Goal: Task Accomplishment & Management: Complete application form

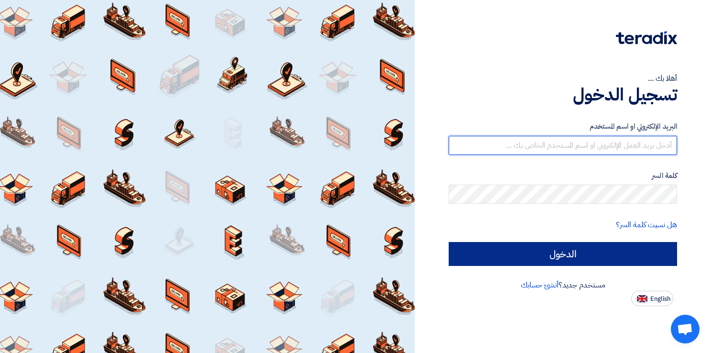
type input "[EMAIL_ADDRESS][DOMAIN_NAME]"
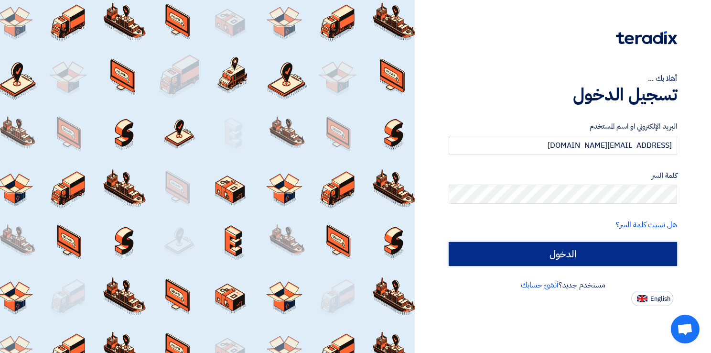
click at [511, 249] on input "الدخول" at bounding box center [563, 254] width 228 height 24
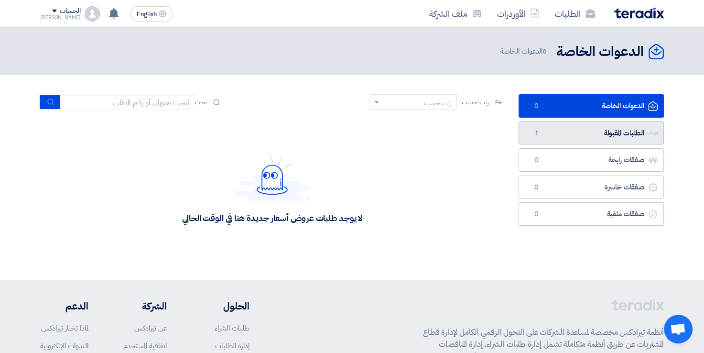
click at [559, 137] on link "الطلبات المقبولة الطلبات المقبولة 1" at bounding box center [590, 132] width 145 height 23
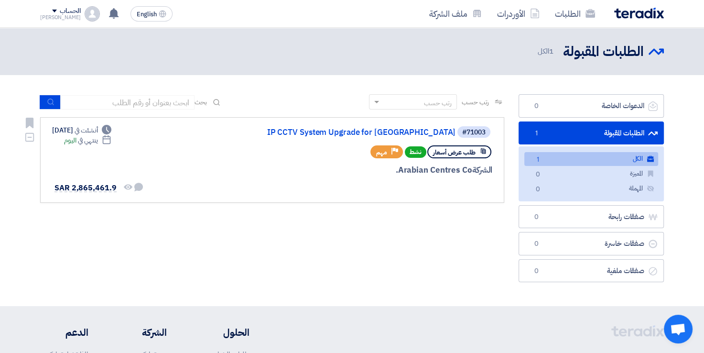
click at [239, 164] on div "#71003 IP CCTV System Upgrade for [GEOGRAPHIC_DATA] طلب عرض أسعار نشط Priority …" at bounding box center [272, 159] width 440 height 69
click at [93, 188] on span "SAR 2,865,461.9" at bounding box center [85, 187] width 62 height 11
click at [318, 129] on link "IP CCTV System Upgrade for [GEOGRAPHIC_DATA]" at bounding box center [359, 132] width 191 height 9
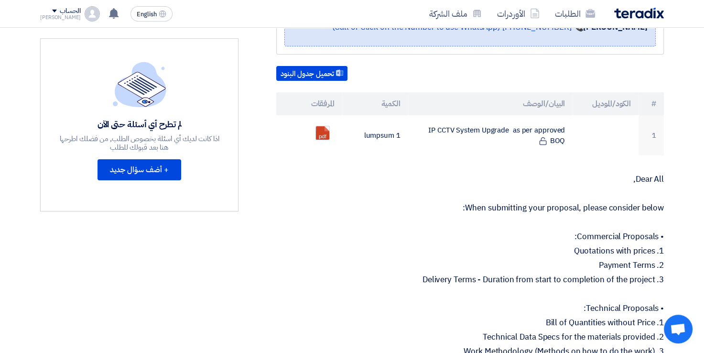
scroll to position [243, 0]
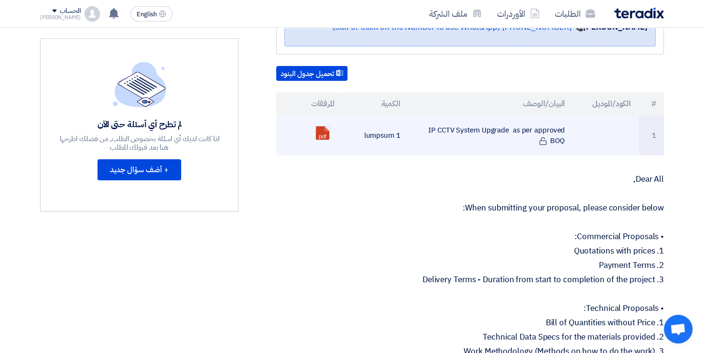
click at [459, 126] on td "IP CCTV System Upgrade as per approved BOQ" at bounding box center [490, 135] width 165 height 40
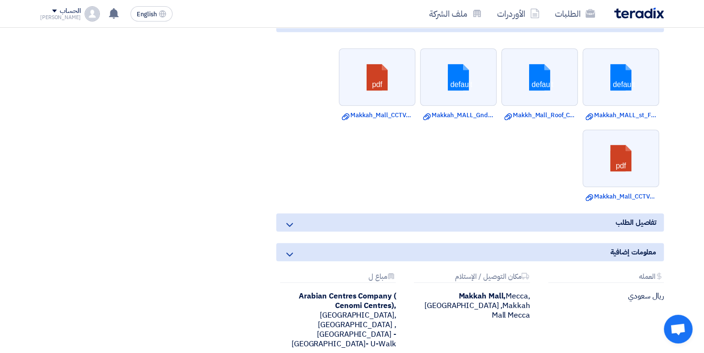
scroll to position [684, 0]
click at [449, 214] on div "تفاصيل الطلب" at bounding box center [470, 223] width 388 height 18
click at [288, 220] on icon at bounding box center [289, 225] width 11 height 11
click at [291, 253] on use at bounding box center [289, 255] width 7 height 4
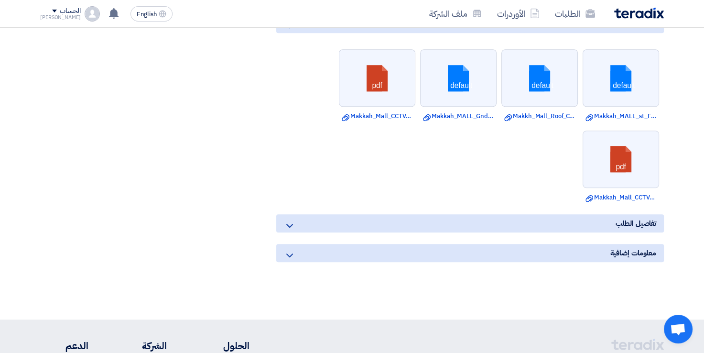
click at [291, 224] on use at bounding box center [289, 226] width 7 height 4
click at [287, 220] on icon at bounding box center [289, 225] width 11 height 11
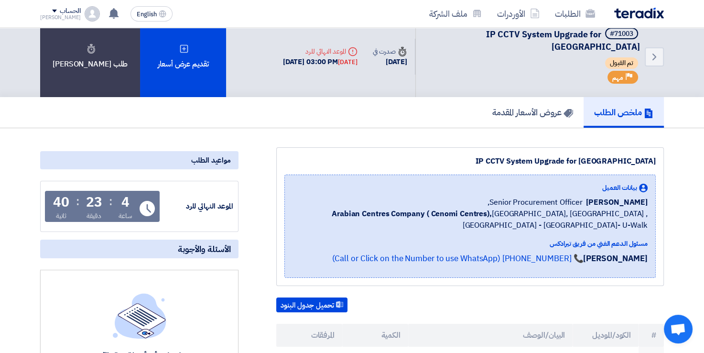
scroll to position [0, 0]
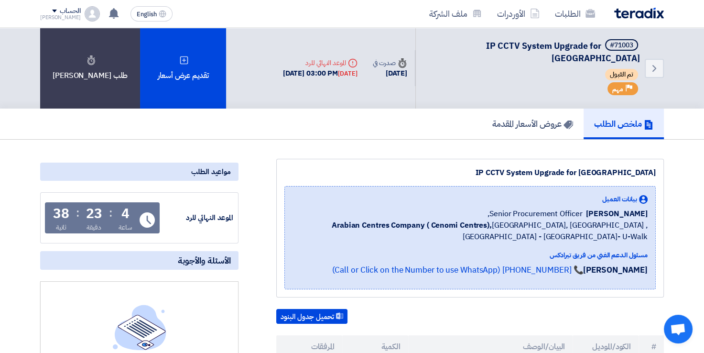
click at [619, 118] on h5 "ملخص الطلب" at bounding box center [623, 123] width 59 height 11
click at [537, 118] on h5 "عروض الأسعار المقدمة" at bounding box center [532, 123] width 81 height 11
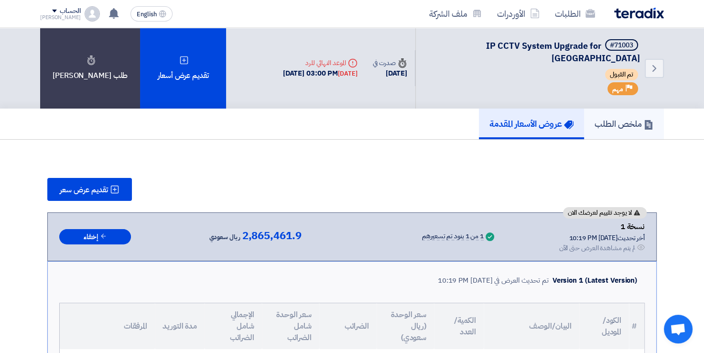
click at [619, 118] on h5 "ملخص الطلب" at bounding box center [623, 123] width 59 height 11
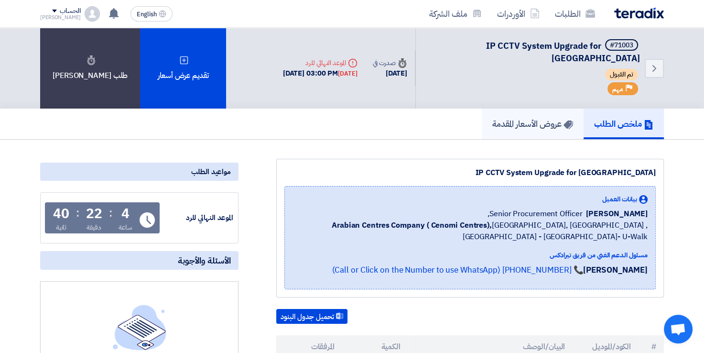
click at [537, 121] on link "عروض الأسعار المقدمة" at bounding box center [533, 123] width 102 height 31
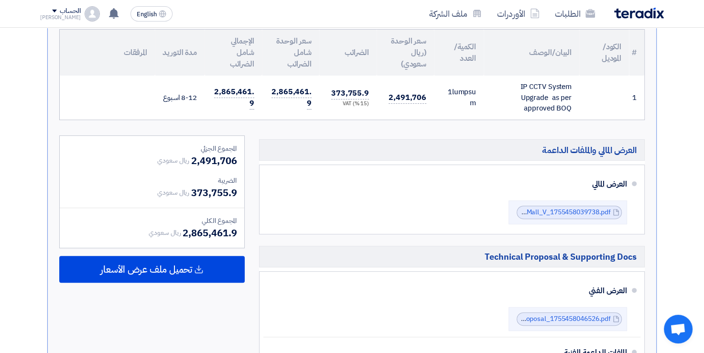
scroll to position [269, 0]
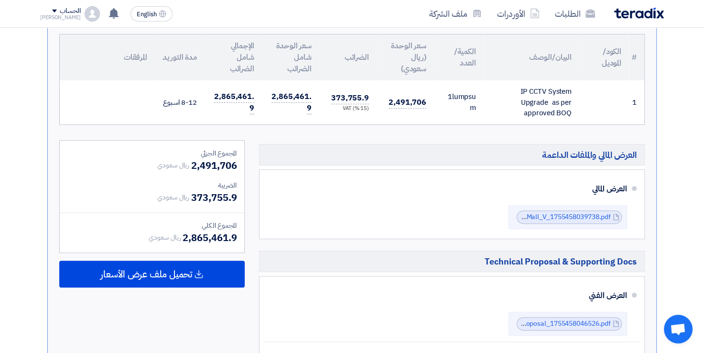
click at [199, 190] on span "373,755.9" at bounding box center [213, 197] width 45 height 14
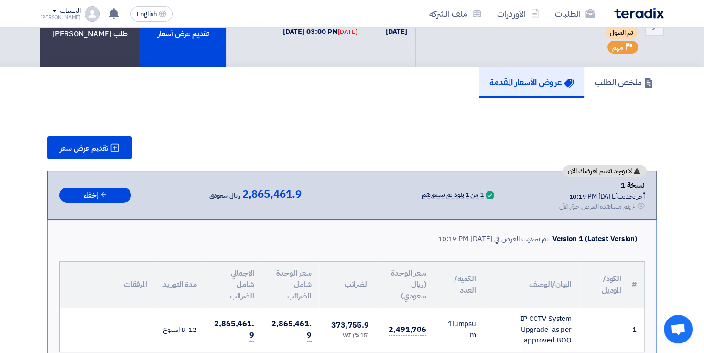
scroll to position [42, 0]
click at [247, 188] on span "2,865,461.9" at bounding box center [271, 193] width 59 height 11
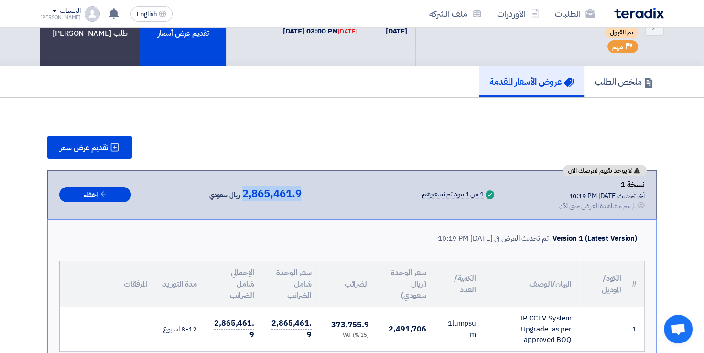
click at [247, 188] on span "2,865,461.9" at bounding box center [271, 193] width 59 height 11
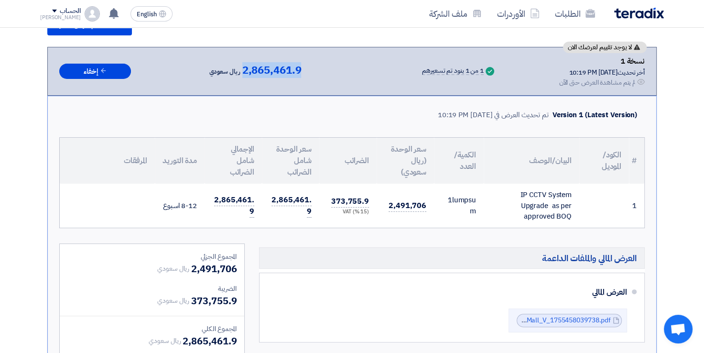
scroll to position [166, 0]
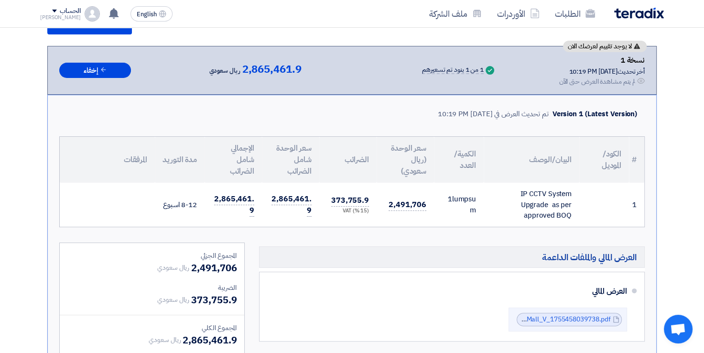
click at [277, 103] on div "Version 1 (Latest Version) تم تحديث العرض في [DATE] 10:19 PM" at bounding box center [351, 114] width 585 height 22
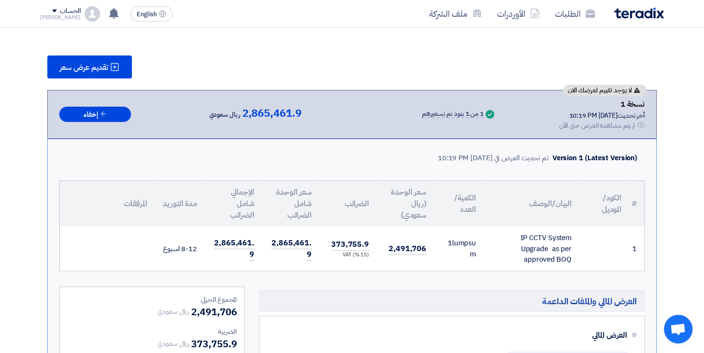
scroll to position [0, 0]
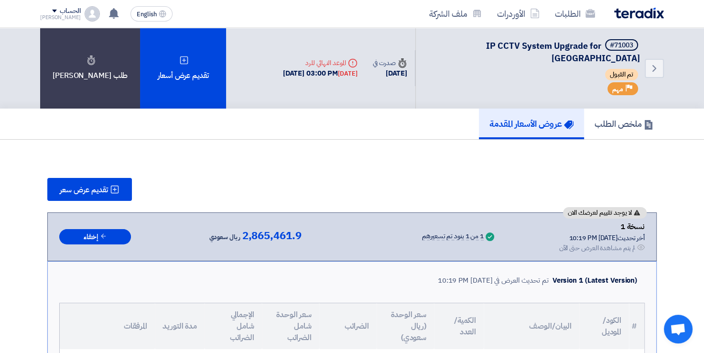
click at [348, 58] on icon "Deadline" at bounding box center [353, 63] width 10 height 10
click at [436, 233] on div "1 من 1 بنود تم تسعيرهم" at bounding box center [453, 237] width 62 height 8
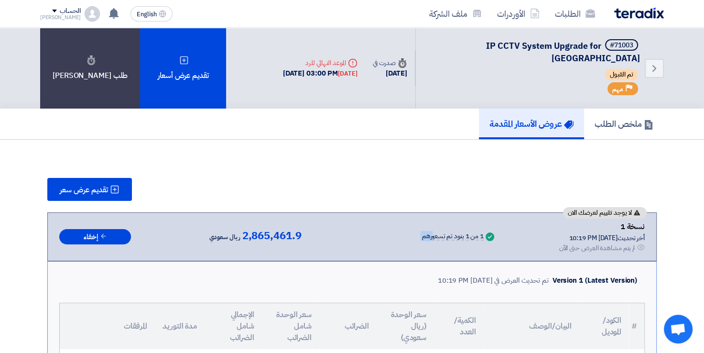
copy div "1 من 1 بنود تم تسعيرهم"
click at [407, 178] on div "تقديم عرض سعر" at bounding box center [351, 189] width 609 height 23
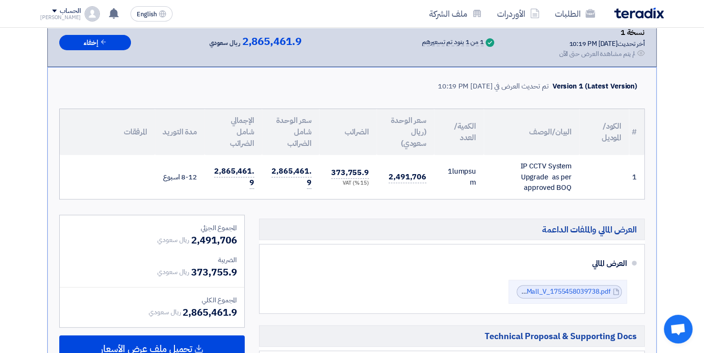
scroll to position [193, 0]
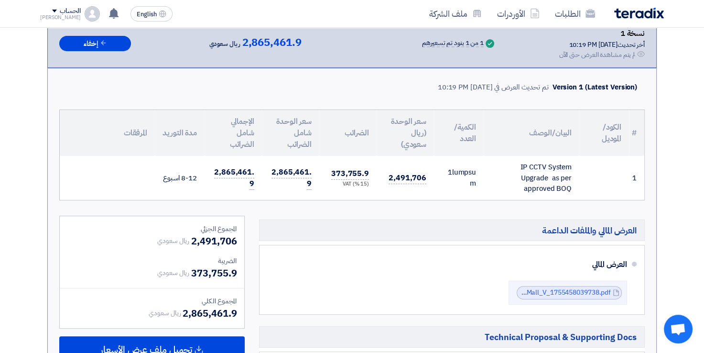
click at [542, 162] on div "IP CCTV System Upgrade as per approved BOQ" at bounding box center [531, 178] width 80 height 32
drag, startPoint x: 542, startPoint y: 162, endPoint x: 501, endPoint y: 171, distance: 42.1
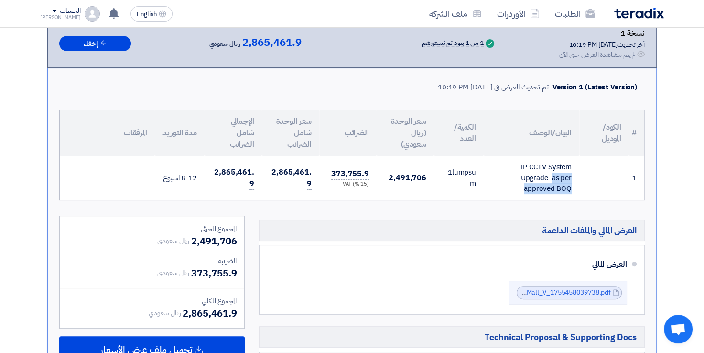
click at [501, 171] on div "IP CCTV System Upgrade as per approved BOQ" at bounding box center [531, 178] width 80 height 32
